Goal: Information Seeking & Learning: Learn about a topic

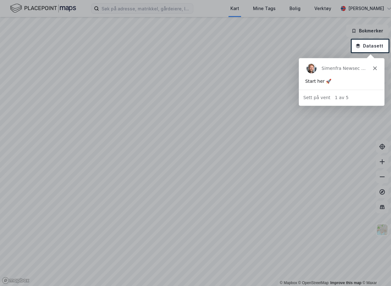
click at [122, 10] on div at bounding box center [195, 20] width 391 height 40
click at [378, 67] on div "Simen fra Newsec Maps" at bounding box center [340, 68] width 85 height 20
click at [376, 68] on div "Simen fra Newsec Maps" at bounding box center [340, 68] width 85 height 20
click at [375, 69] on polygon "Lukk" at bounding box center [375, 68] width 4 height 4
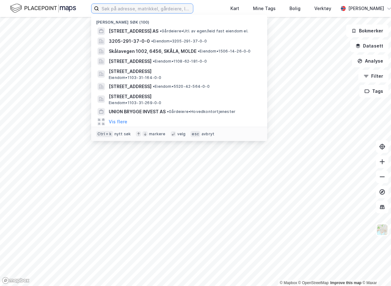
click at [158, 10] on input at bounding box center [146, 8] width 94 height 9
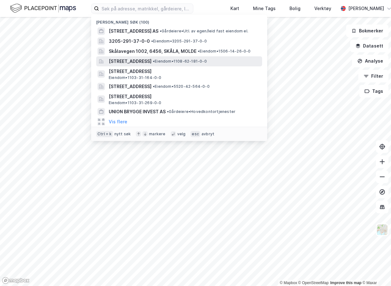
click at [151, 63] on span "Møllegata 2, 4319, SANDNES, SANDNES" at bounding box center [130, 61] width 43 height 8
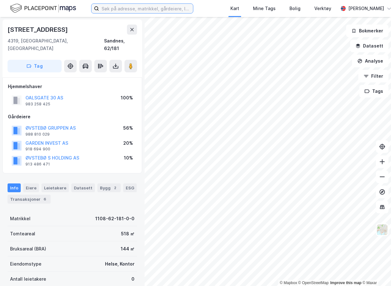
click at [180, 9] on input at bounding box center [146, 8] width 94 height 9
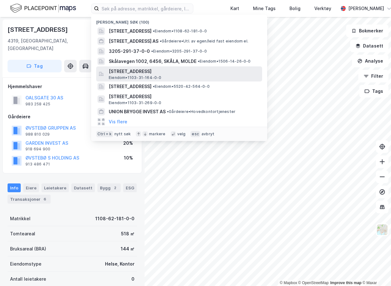
click at [184, 74] on span "Finnestadgeilen 10, 4029, STAVANGER, STAVANGER" at bounding box center [184, 72] width 151 height 8
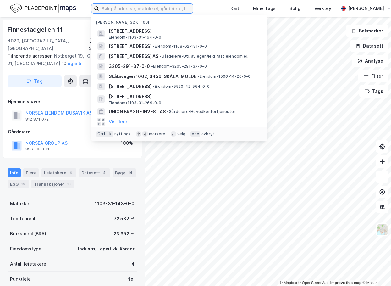
click at [137, 5] on input at bounding box center [146, 8] width 94 height 9
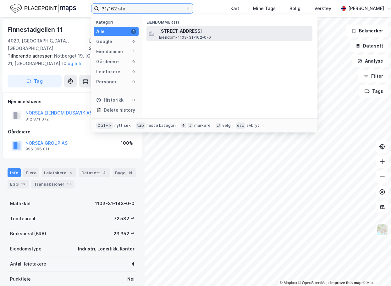
type input "31/162 sta"
click at [205, 32] on span "Finnestadjordet 8, 4029, STAVANGER, STAVANGER" at bounding box center [234, 31] width 151 height 8
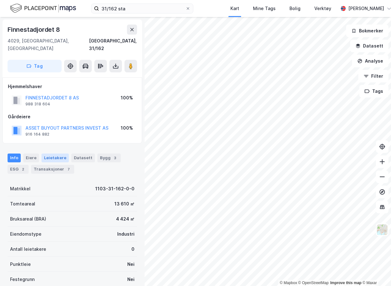
click at [58, 153] on div "Leietakere" at bounding box center [54, 157] width 27 height 9
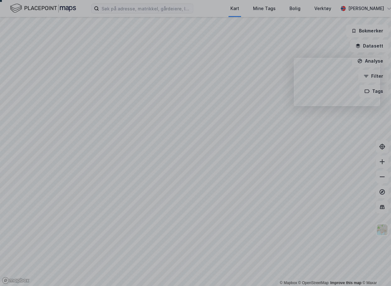
click at [137, 8] on div at bounding box center [195, 20] width 391 height 40
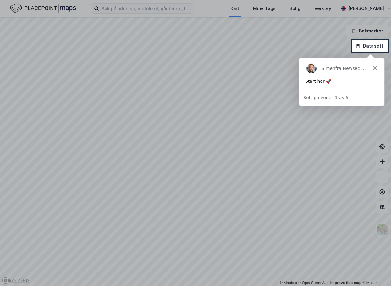
click at [376, 68] on icon "Lukk" at bounding box center [375, 68] width 4 height 4
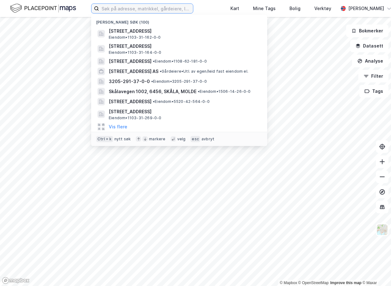
click at [163, 10] on input at bounding box center [146, 8] width 94 height 9
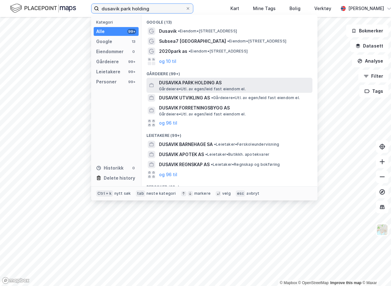
type input "dusavik park holding"
click at [228, 86] on span "Gårdeiere • Utl. av egen/leid fast eiendom el." at bounding box center [202, 88] width 87 height 5
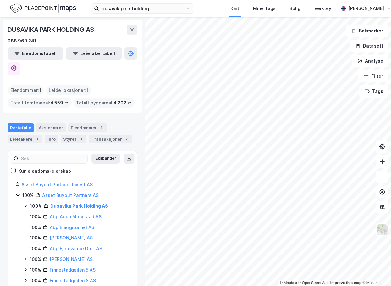
click at [26, 204] on icon at bounding box center [26, 206] width 2 height 4
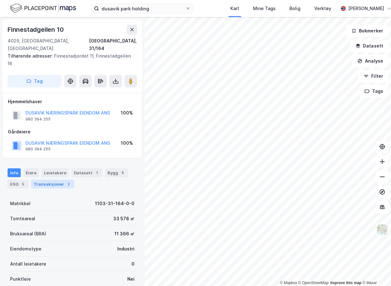
click at [53, 179] on div "Transaksjoner 2" at bounding box center [52, 183] width 43 height 9
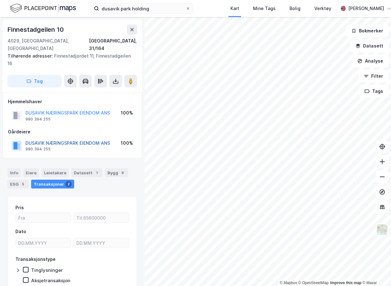
click at [0, 0] on button "DUSAVIK NÆRINGSPARK EIENDOM ANS" at bounding box center [0, 0] width 0 height 0
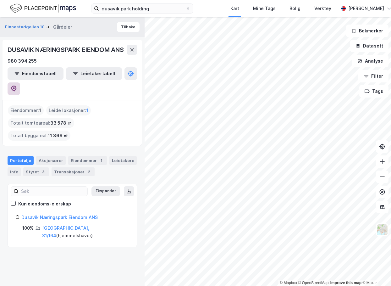
click at [17, 86] on icon at bounding box center [14, 88] width 6 height 6
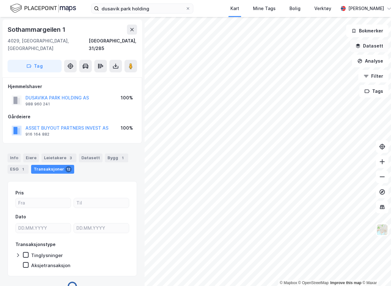
scroll to position [1, 0]
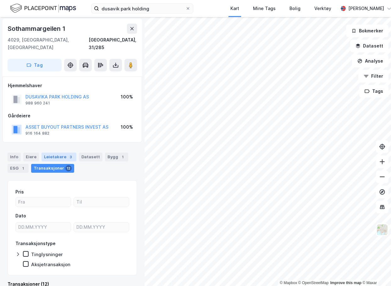
click at [60, 152] on div "Leietakere 3" at bounding box center [58, 156] width 35 height 9
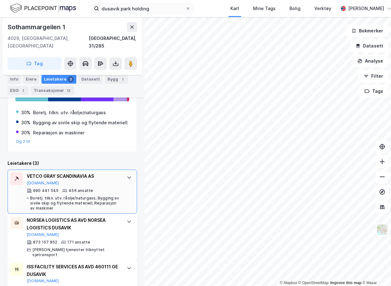
scroll to position [136, 0]
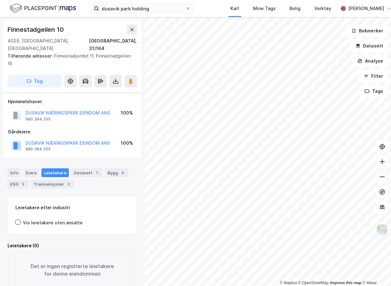
scroll to position [9, 0]
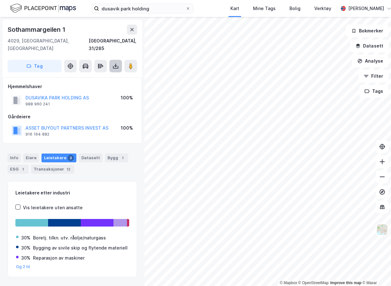
click at [110, 60] on button at bounding box center [115, 66] width 13 height 13
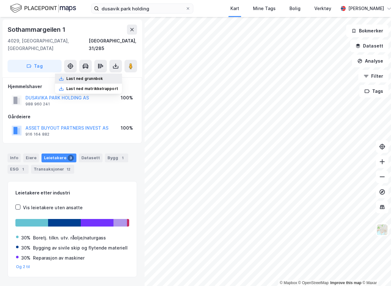
click at [109, 74] on div "Last ned grunnbok" at bounding box center [88, 79] width 67 height 10
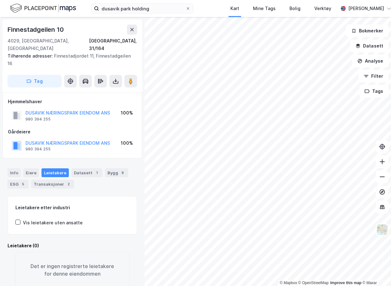
scroll to position [0, 0]
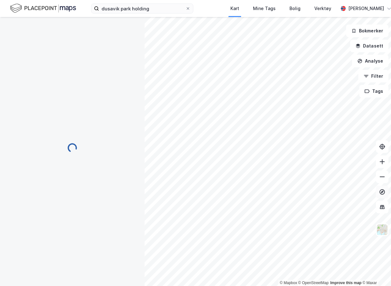
scroll to position [0, 0]
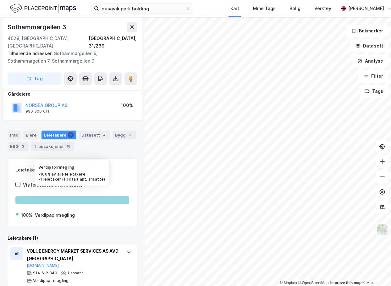
scroll to position [6, 0]
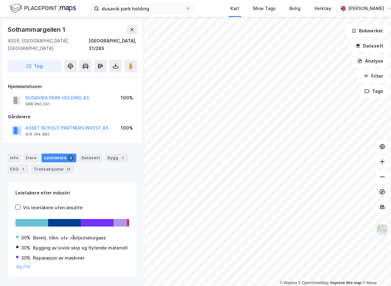
scroll to position [1, 0]
